Goal: Check status

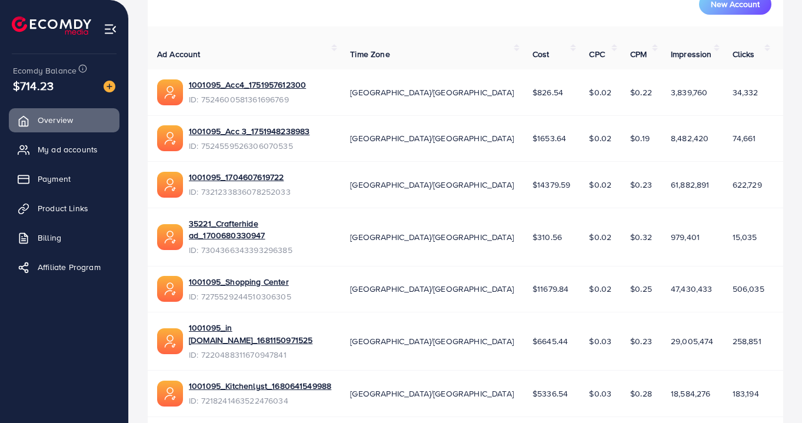
scroll to position [365, 0]
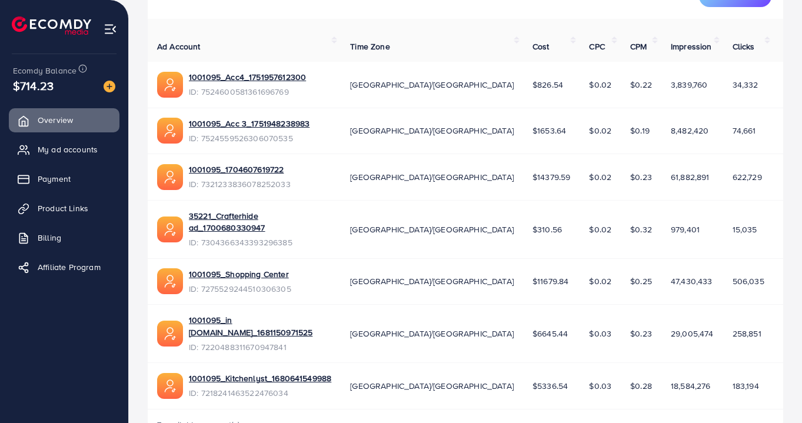
click at [655, 410] on div "7 available account(s)" at bounding box center [466, 425] width 636 height 31
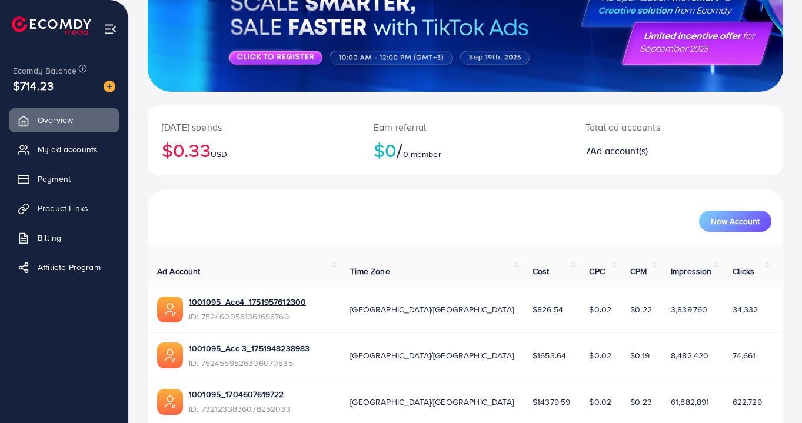
scroll to position [140, 0]
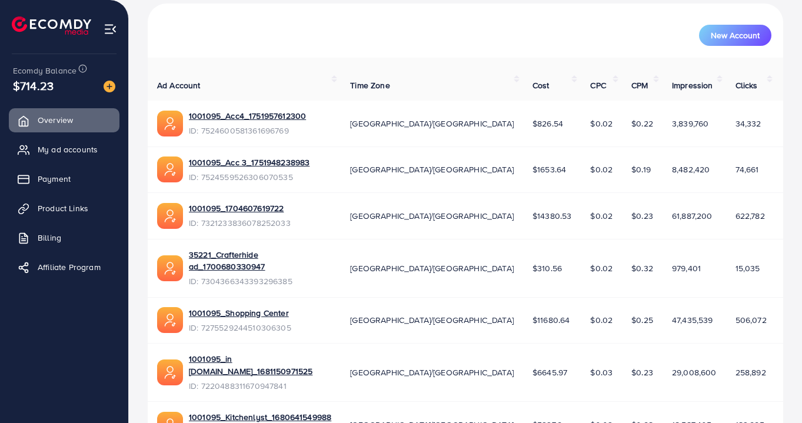
scroll to position [365, 0]
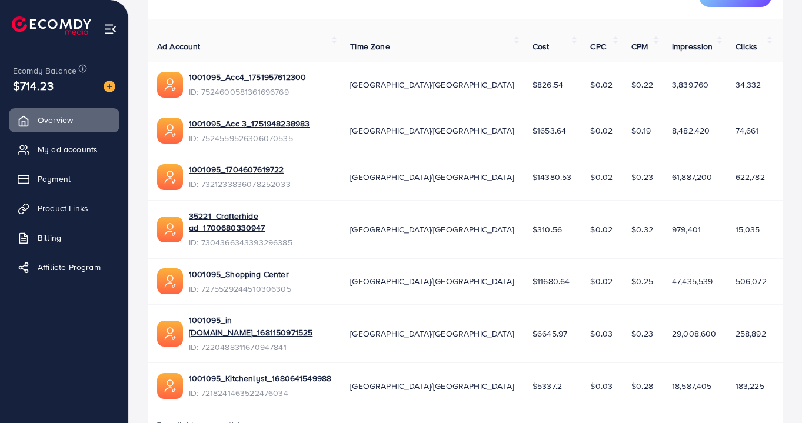
click at [58, 155] on span "My ad accounts" at bounding box center [68, 150] width 60 height 12
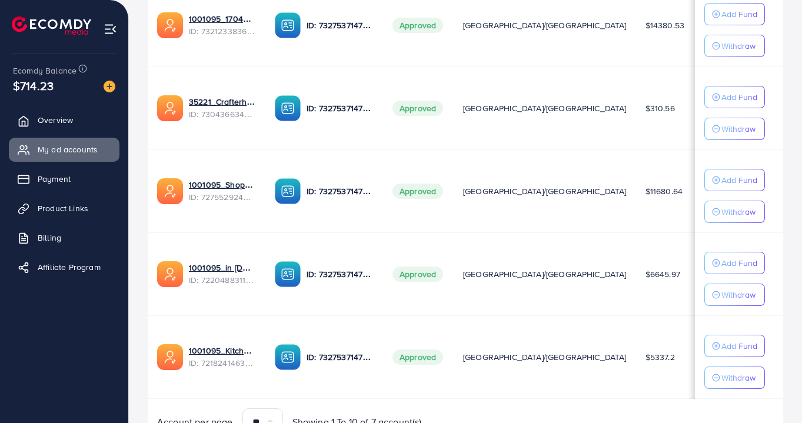
scroll to position [530, 0]
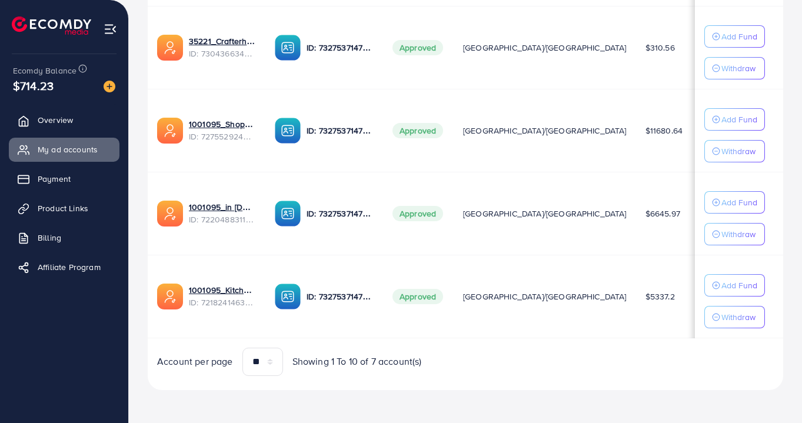
click at [188, 360] on span "Account per page" at bounding box center [195, 362] width 76 height 14
click at [65, 120] on span "Overview" at bounding box center [55, 120] width 35 height 12
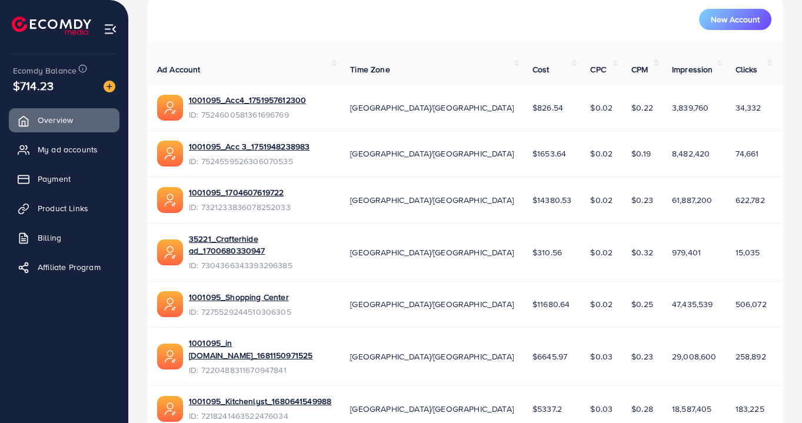
scroll to position [365, 0]
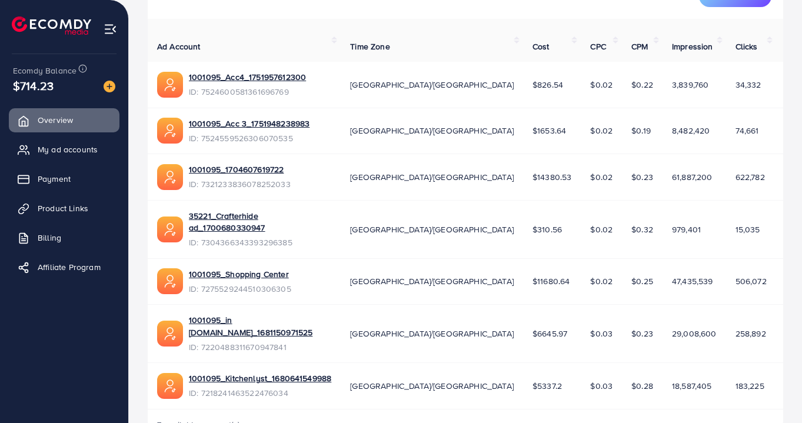
click at [662, 410] on div "7 available account(s)" at bounding box center [466, 425] width 636 height 31
click at [266, 373] on link "1001095_Kitchenlyst_1680641549988" at bounding box center [260, 379] width 142 height 12
